Goal: Task Accomplishment & Management: Use online tool/utility

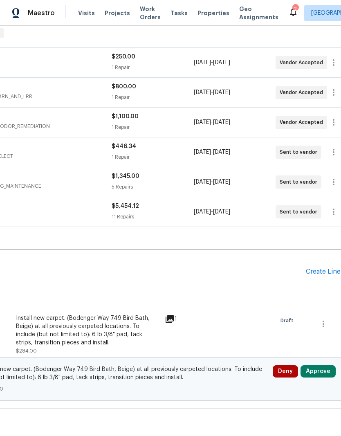
scroll to position [135, 106]
click at [328, 326] on icon "button" at bounding box center [324, 325] width 10 height 10
click at [241, 334] on div at bounding box center [170, 218] width 341 height 436
click at [234, 282] on h2 "Pending Line Items" at bounding box center [100, 272] width 412 height 38
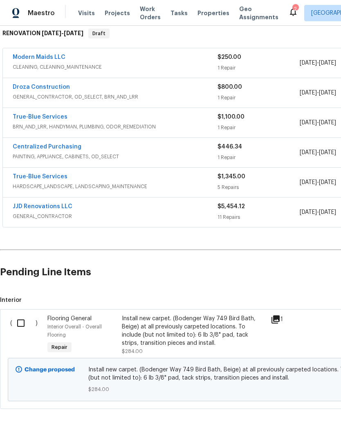
scroll to position [135, 0]
click at [25, 322] on input "checkbox" at bounding box center [23, 323] width 23 height 17
click at [300, 416] on span "Create Work Order" at bounding box center [294, 416] width 54 height 10
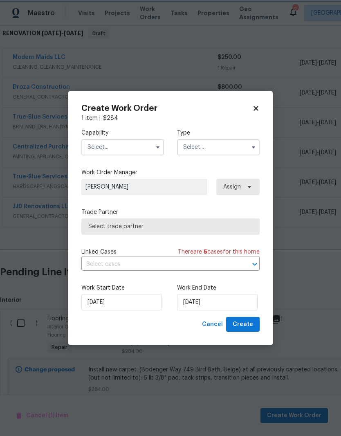
checkbox input "false"
click at [139, 142] on input "text" at bounding box center [122, 147] width 83 height 16
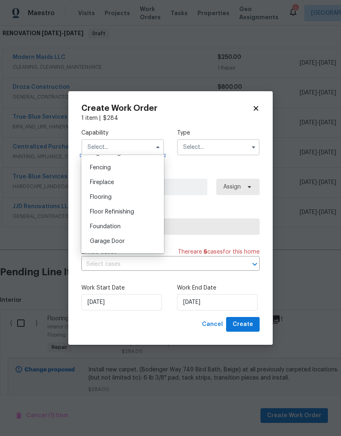
scroll to position [287, 0]
click at [122, 196] on div "Flooring" at bounding box center [123, 195] width 79 height 15
type input "Flooring"
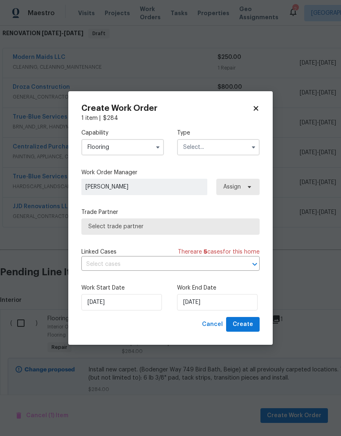
click at [212, 155] on input "text" at bounding box center [218, 147] width 83 height 16
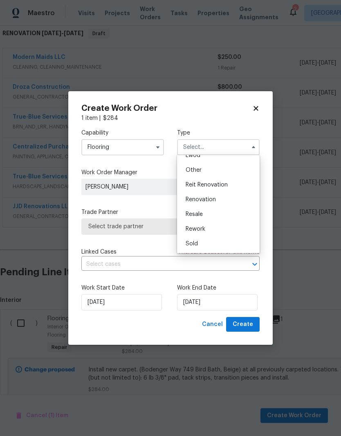
scroll to position [97, 0]
click at [212, 203] on div "Renovation" at bounding box center [218, 199] width 79 height 15
type input "Renovation"
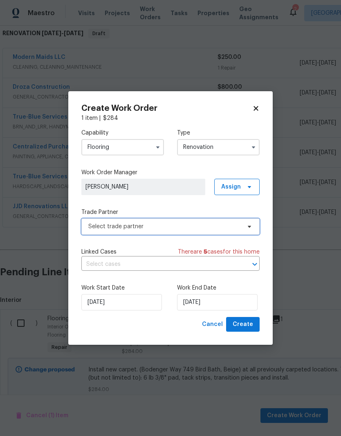
click at [195, 232] on span "Select trade partner" at bounding box center [170, 227] width 179 height 16
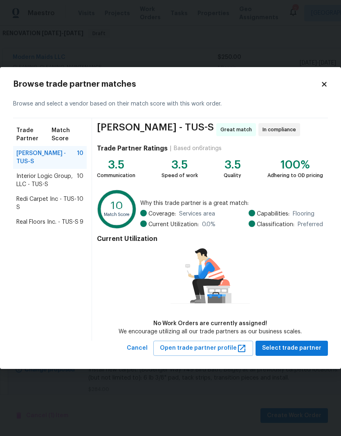
click at [55, 229] on div "Real Floors Inc. - TUS-S 9" at bounding box center [50, 222] width 74 height 15
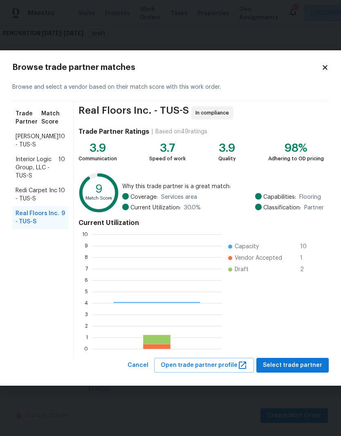
scroll to position [115, 130]
click at [299, 296] on ul "Capacity 10 Vendor Accepted 1 Draft 2" at bounding box center [271, 292] width 98 height 115
click at [304, 366] on span "Select trade partner" at bounding box center [292, 366] width 59 height 10
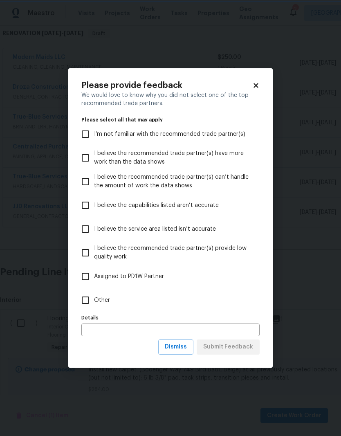
click at [184, 348] on span "Dismiss" at bounding box center [176, 347] width 22 height 10
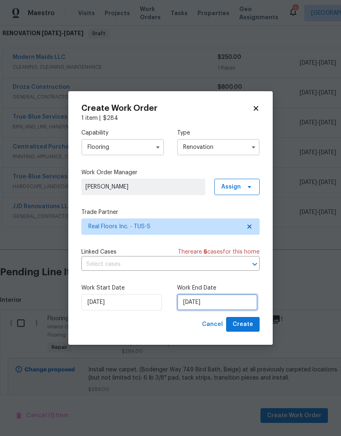
click at [207, 305] on input "[DATE]" at bounding box center [217, 302] width 81 height 16
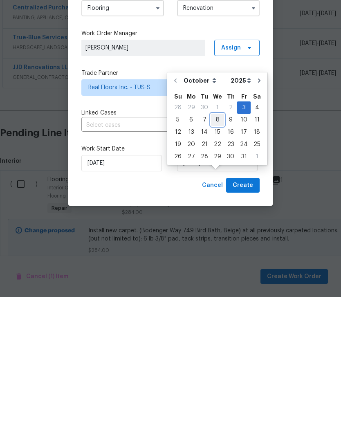
click at [215, 253] on div "8" at bounding box center [217, 258] width 13 height 11
type input "[DATE]"
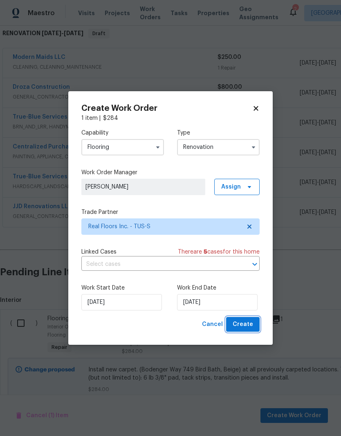
click at [247, 323] on span "Create" at bounding box center [243, 325] width 20 height 10
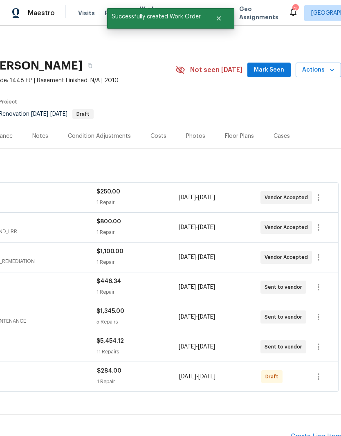
scroll to position [0, 121]
click at [326, 367] on button "button" at bounding box center [319, 377] width 20 height 20
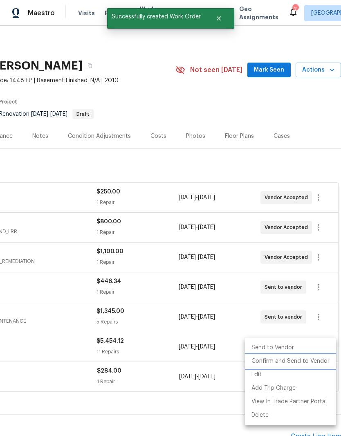
click at [306, 362] on li "Confirm and Send to Vendor" at bounding box center [290, 362] width 91 height 14
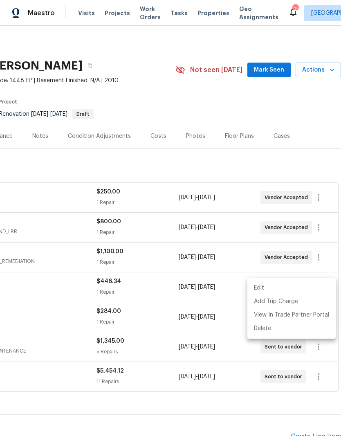
click at [190, 396] on div at bounding box center [170, 218] width 341 height 436
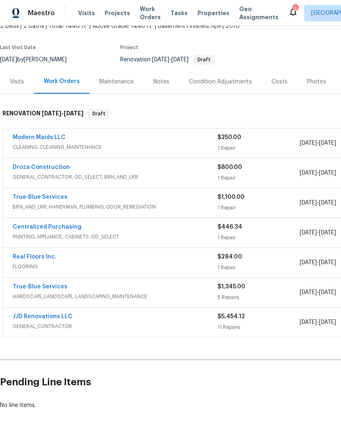
scroll to position [54, 0]
click at [49, 135] on link "Modern Maids LLC" at bounding box center [39, 138] width 53 height 6
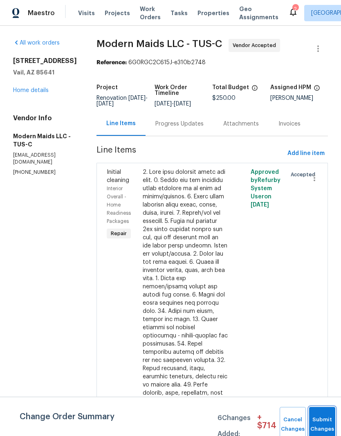
click at [323, 421] on button "Submit Changes" at bounding box center [323, 424] width 26 height 35
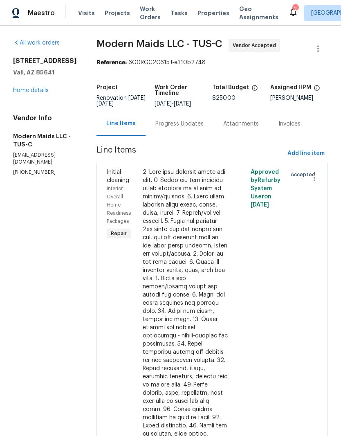
click at [37, 93] on link "Home details" at bounding box center [31, 91] width 36 height 6
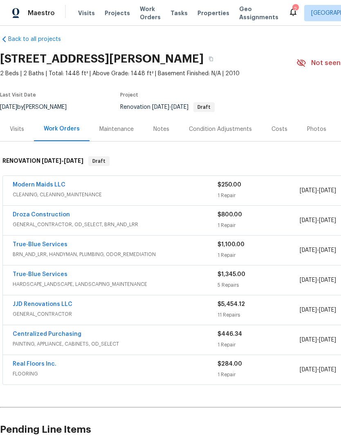
scroll to position [8, 0]
